Goal: Find specific page/section: Find specific page/section

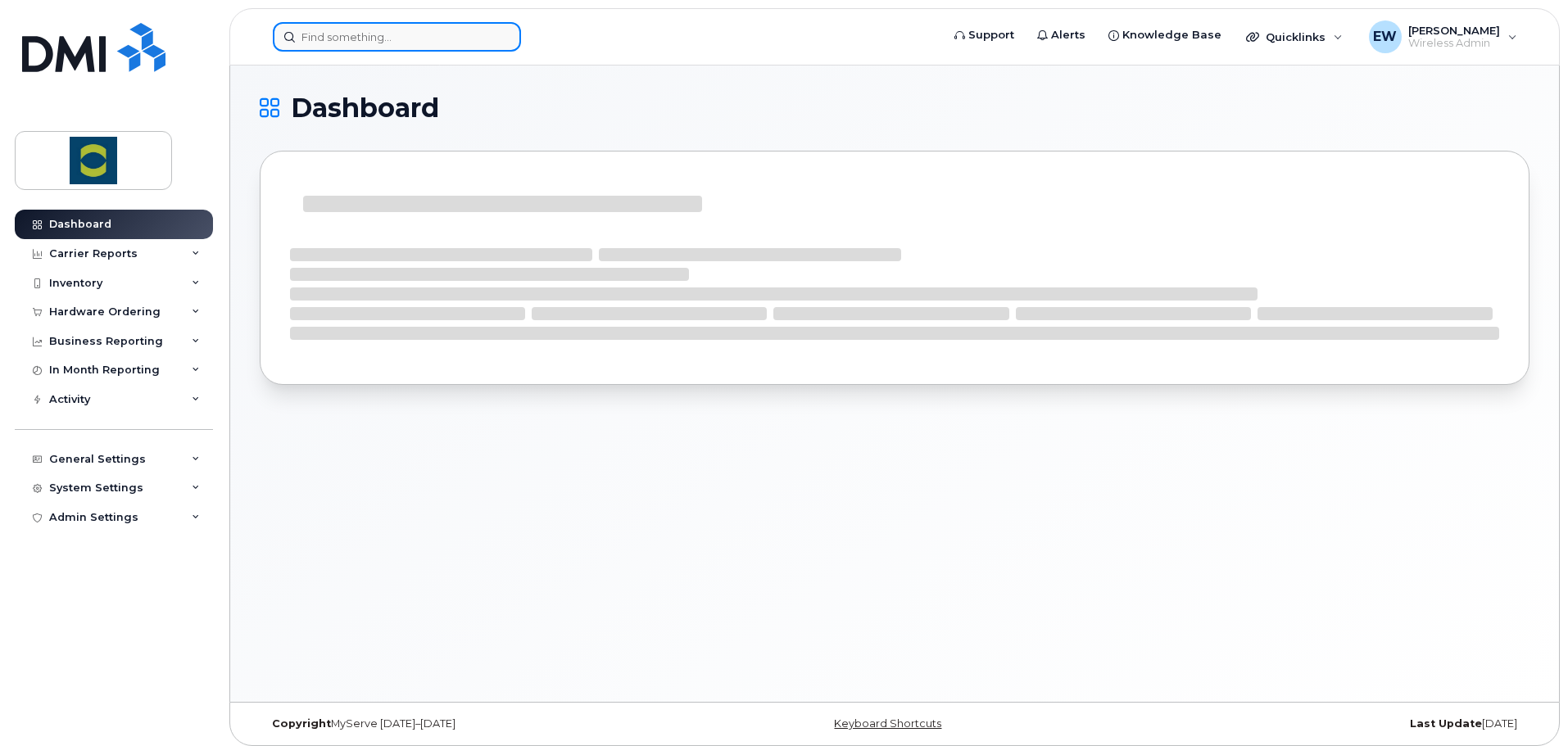
click at [369, 34] on input at bounding box center [397, 36] width 248 height 29
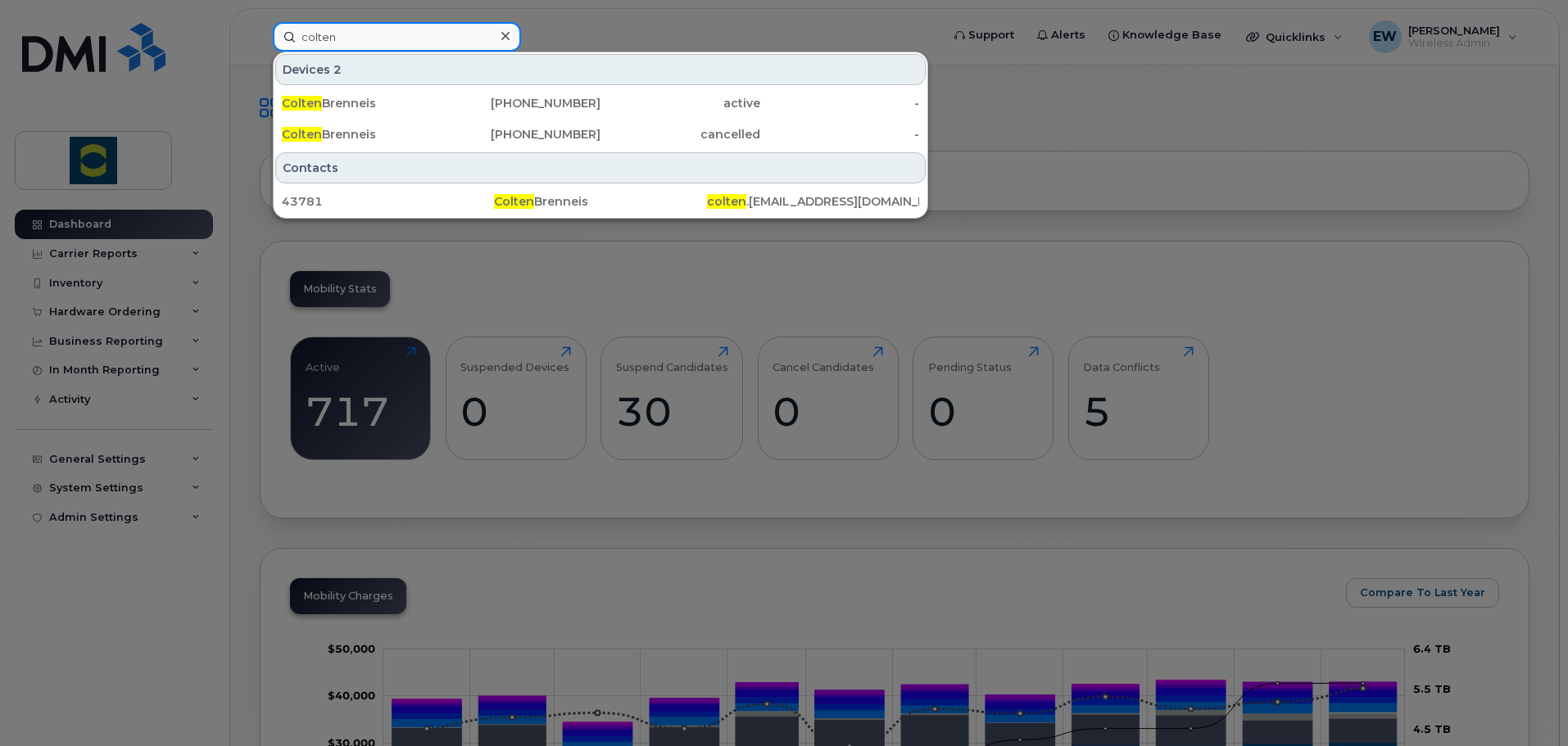
type input "colten"
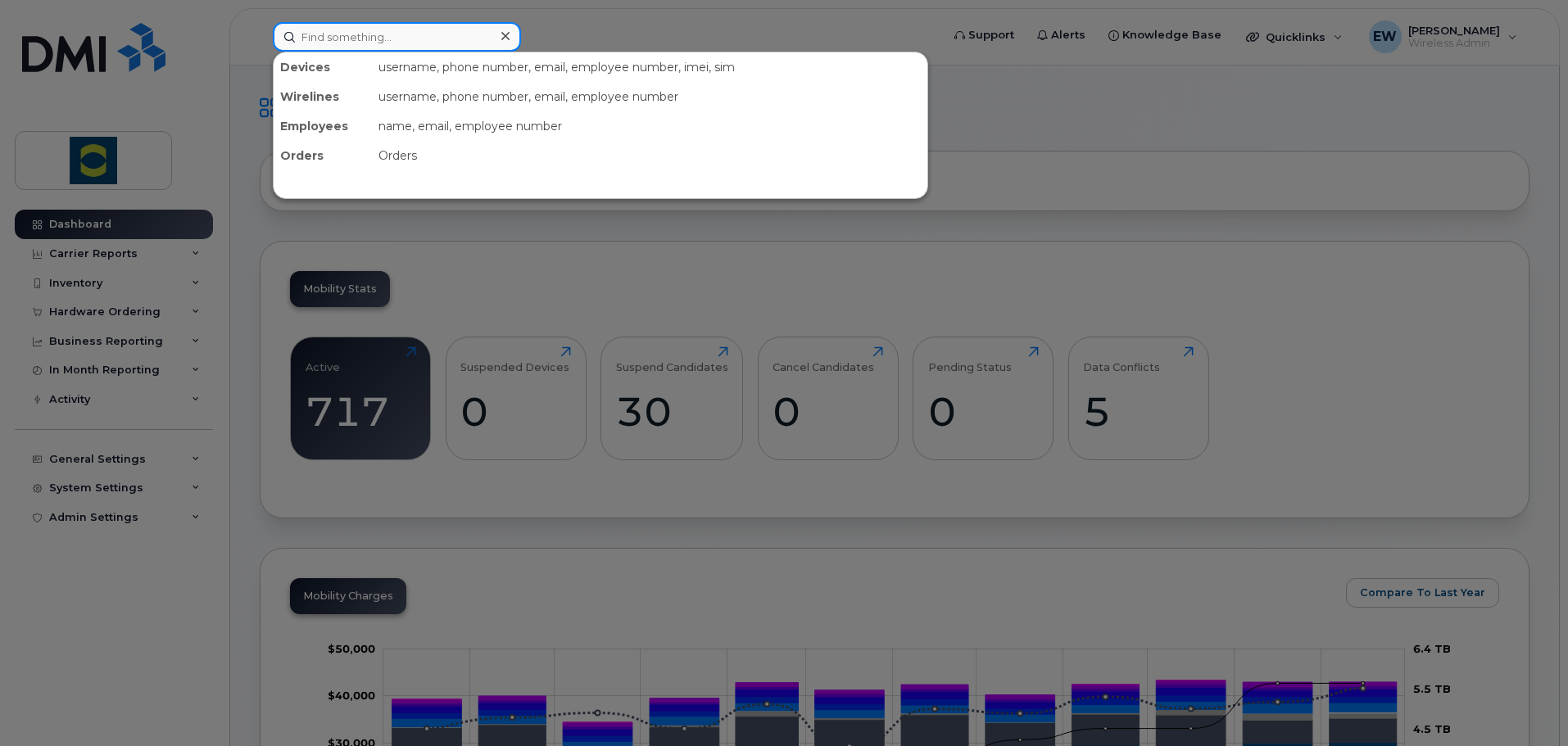
click at [397, 28] on input at bounding box center [397, 36] width 248 height 29
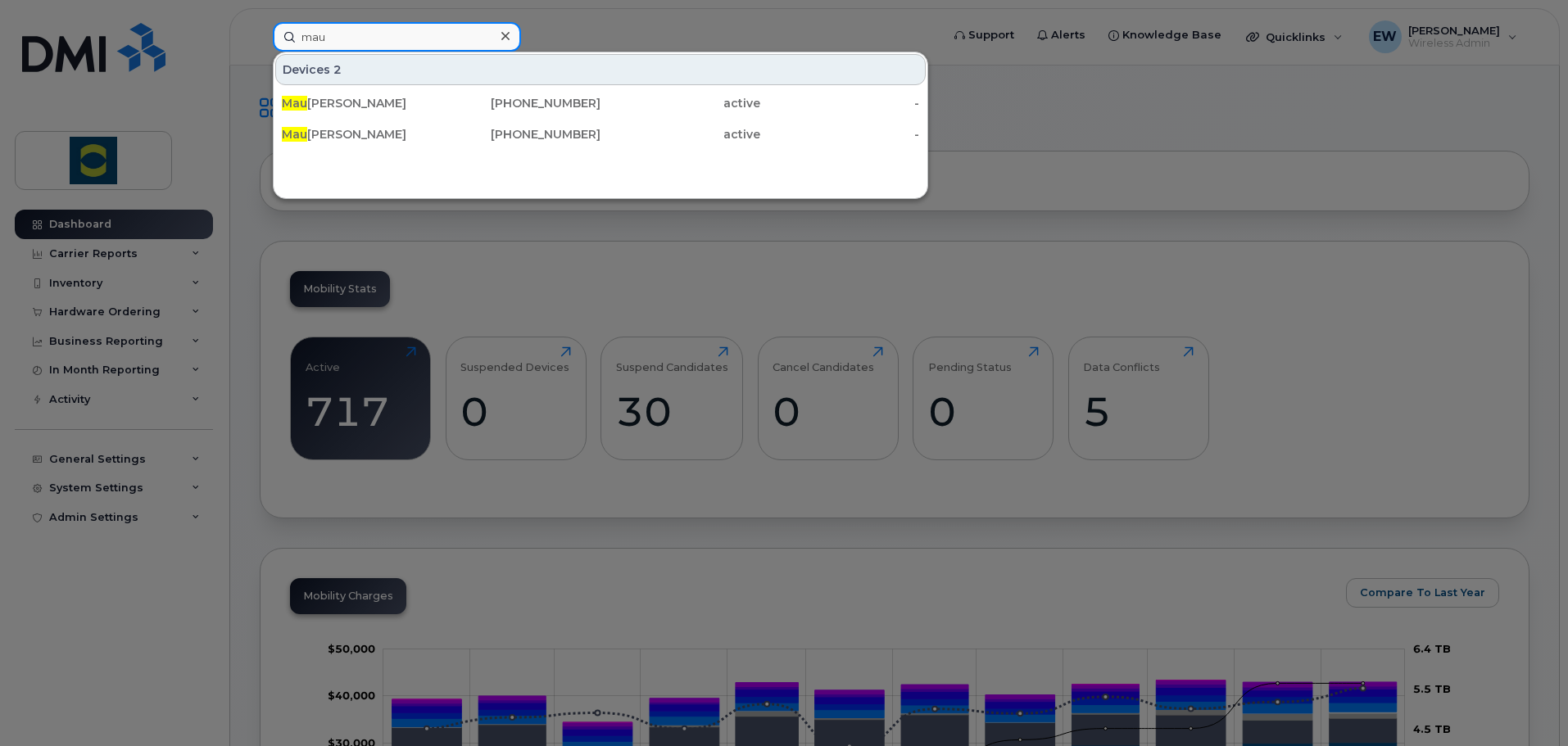
click at [469, 42] on input "mau" at bounding box center [397, 36] width 248 height 29
drag, startPoint x: 468, startPoint y: 42, endPoint x: 94, endPoint y: 50, distance: 374.1
click at [260, 51] on div "mau Devices 2 [PERSON_NAME] [PHONE_NUMBER] active - [PERSON_NAME] [PHONE_NUMBER…" at bounding box center [601, 36] width 683 height 29
drag, startPoint x: 396, startPoint y: 25, endPoint x: 392, endPoint y: 38, distance: 13.6
click at [396, 25] on input "saymore" at bounding box center [397, 36] width 248 height 29
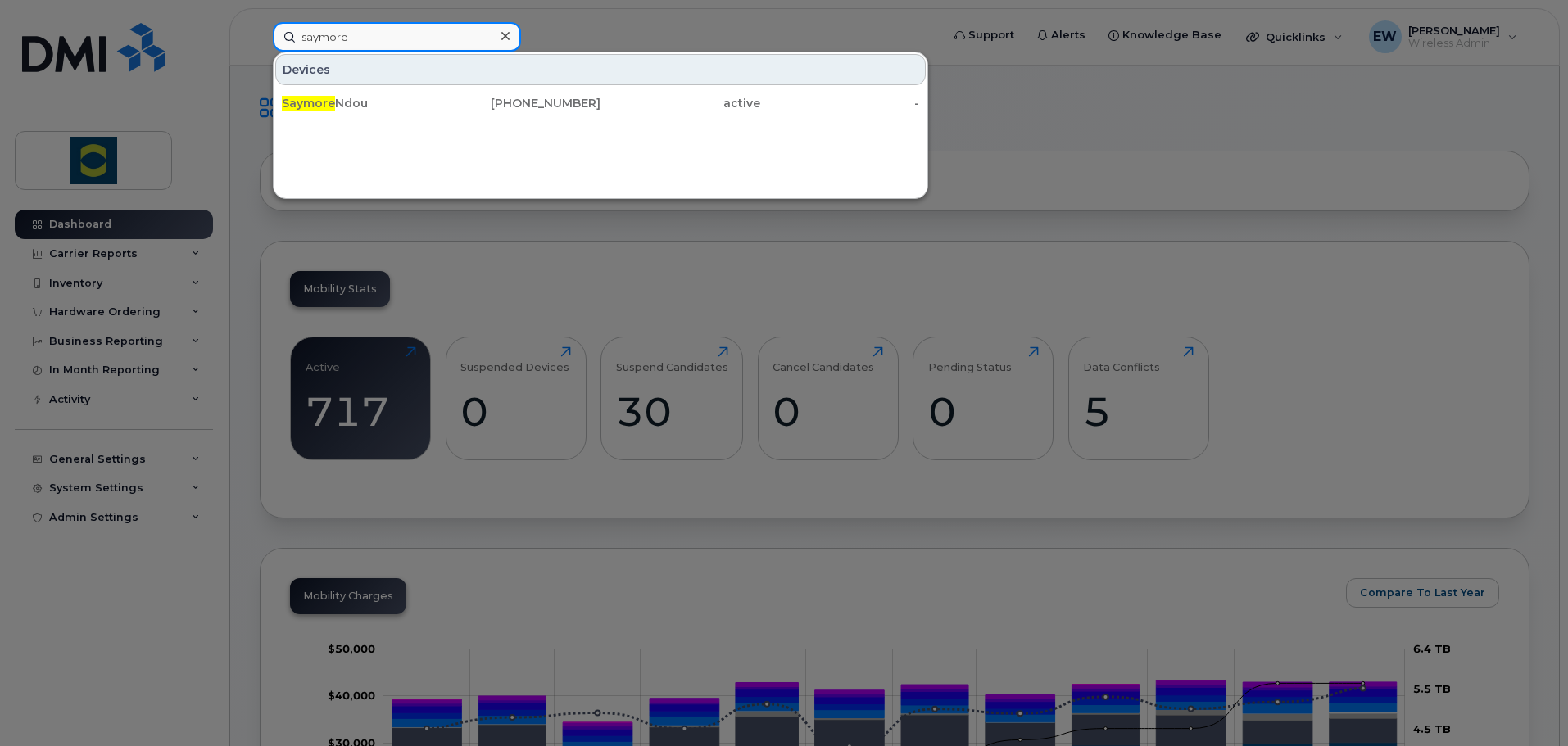
drag, startPoint x: 357, startPoint y: 42, endPoint x: 67, endPoint y: 65, distance: 290.9
click at [260, 51] on div "saymore Devices Saymore Ndou [PHONE_NUMBER] active -" at bounding box center [601, 36] width 683 height 29
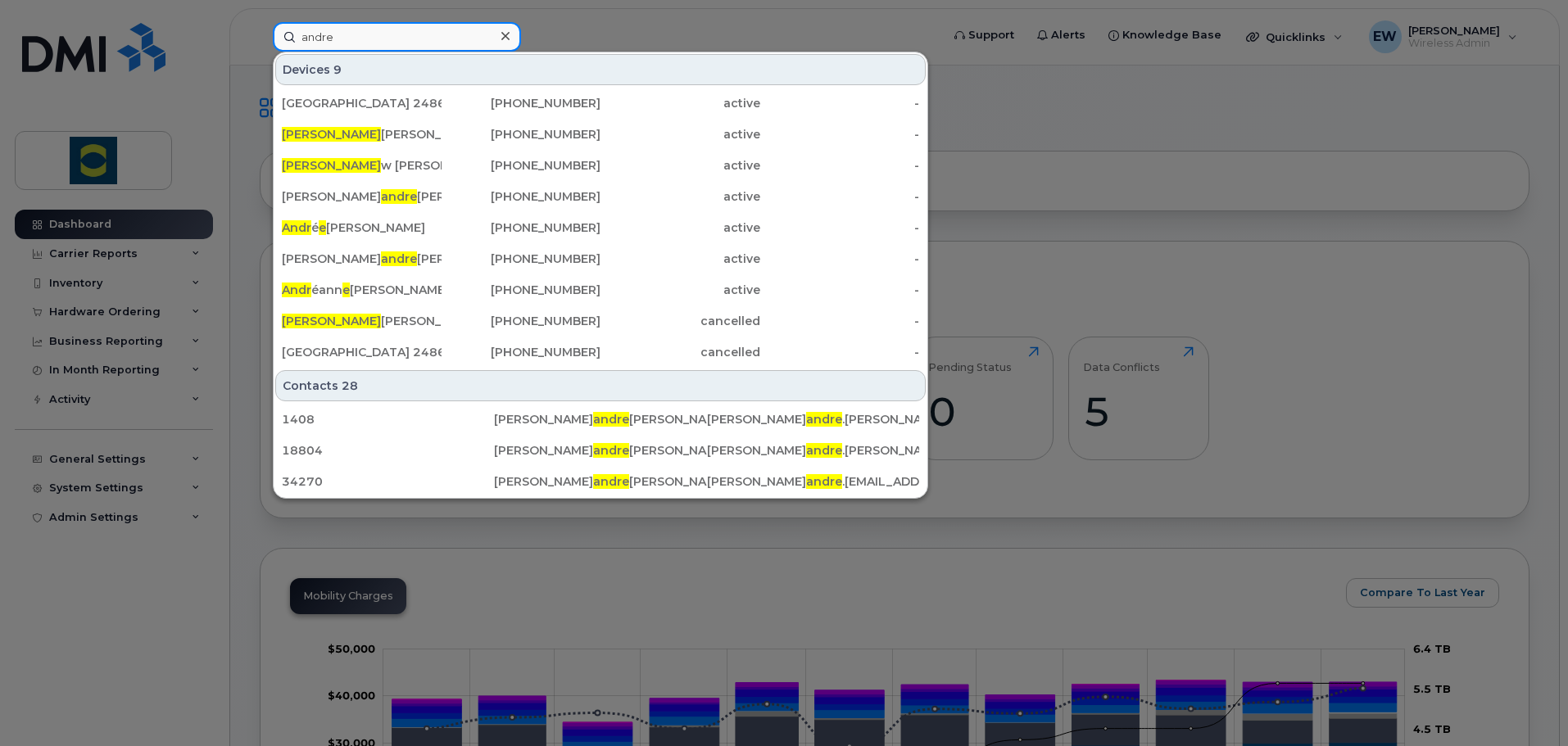
click at [368, 39] on input "andre" at bounding box center [397, 36] width 248 height 29
drag, startPoint x: 384, startPoint y: 33, endPoint x: 177, endPoint y: 47, distance: 207.5
click at [260, 47] on div "andre Devices 9 [GEOGRAPHIC_DATA] 248670 ( [PERSON_NAME]) [PHONE_NUMBER] active…" at bounding box center [601, 36] width 683 height 29
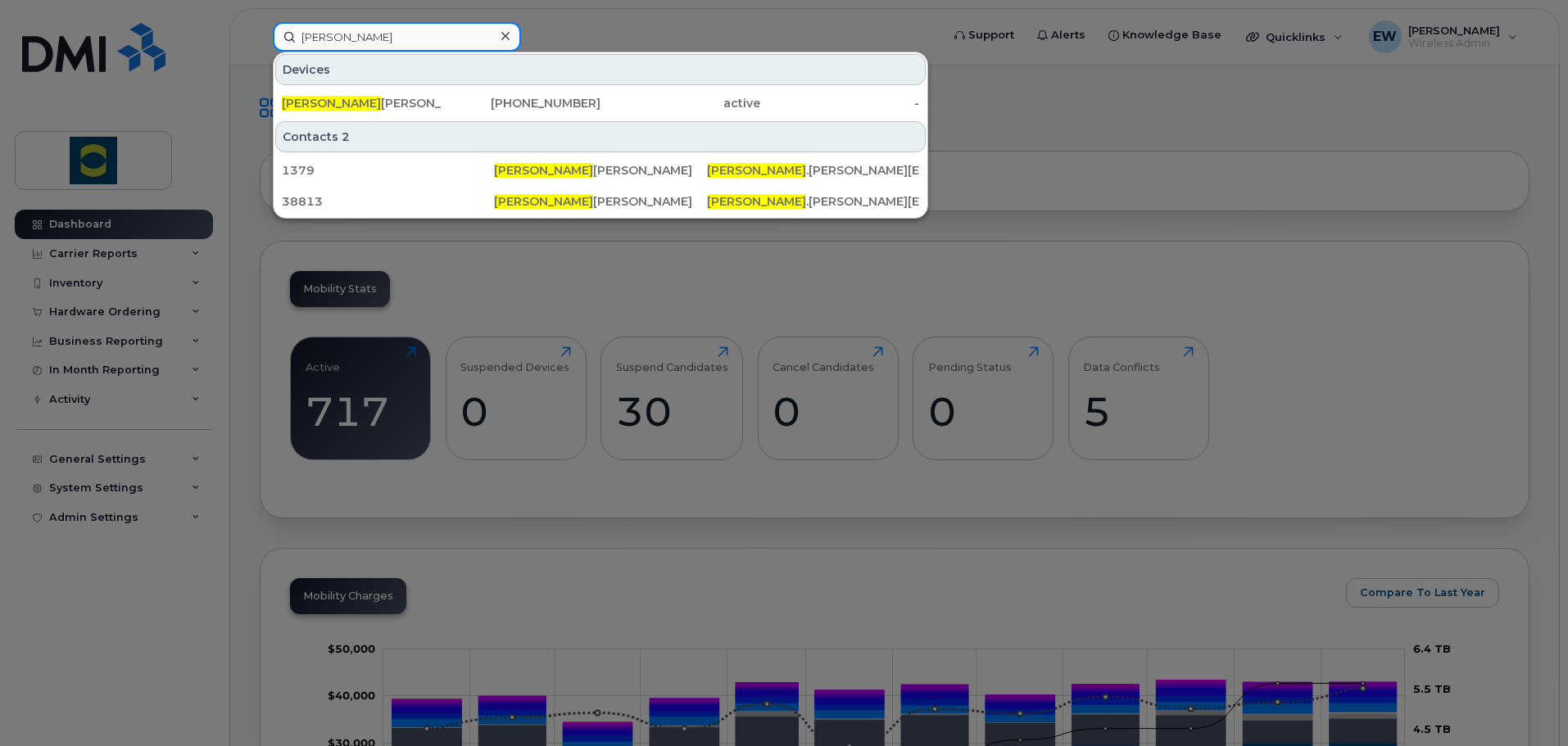
click at [387, 34] on input "[PERSON_NAME]" at bounding box center [397, 36] width 248 height 29
drag, startPoint x: 360, startPoint y: 42, endPoint x: 205, endPoint y: 56, distance: 155.6
click at [260, 51] on div "[PERSON_NAME] [PERSON_NAME] [PHONE_NUMBER] active - Contacts 2 1379 [PERSON_NAM…" at bounding box center [601, 36] width 683 height 29
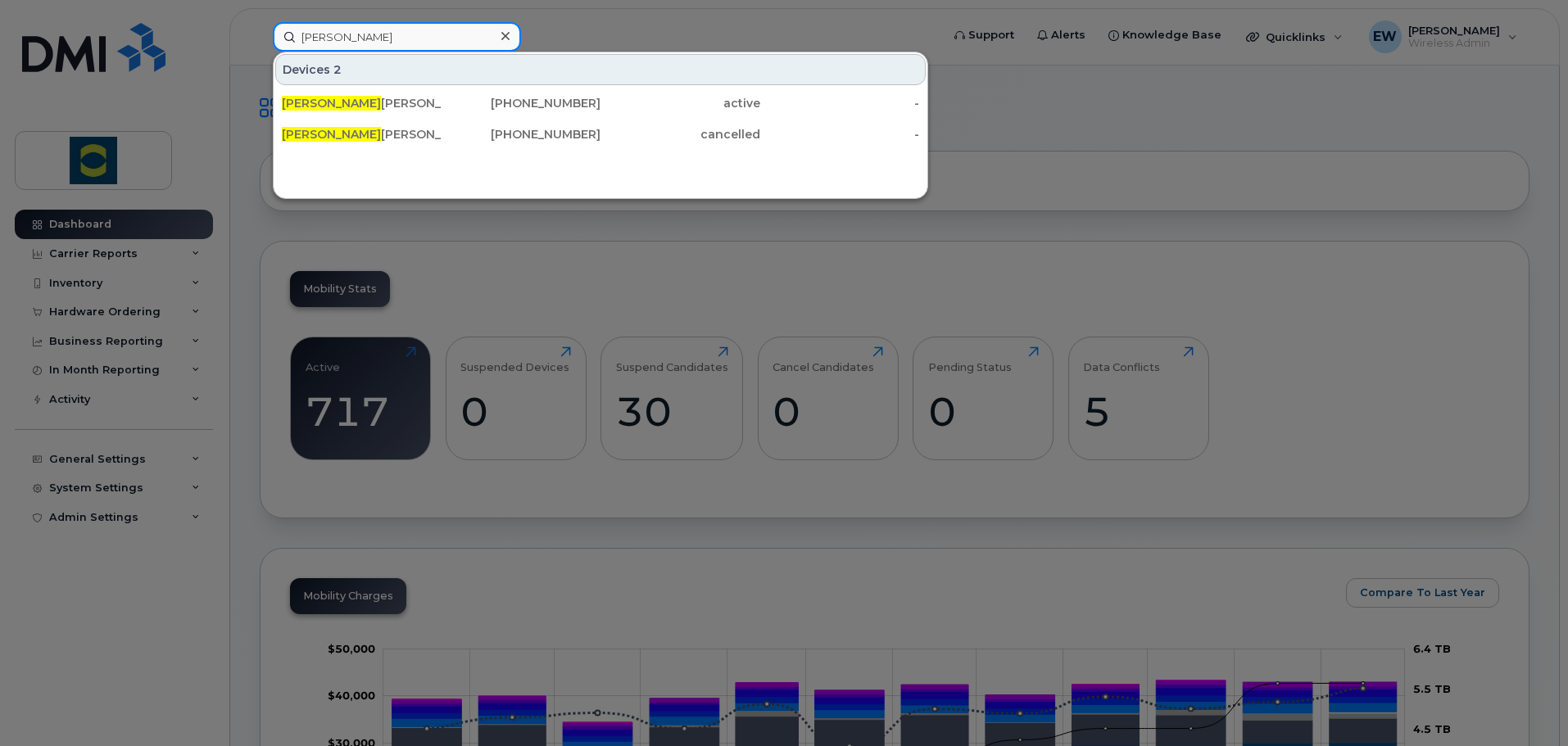
type input "[PERSON_NAME]"
